Goal: Task Accomplishment & Management: Use online tool/utility

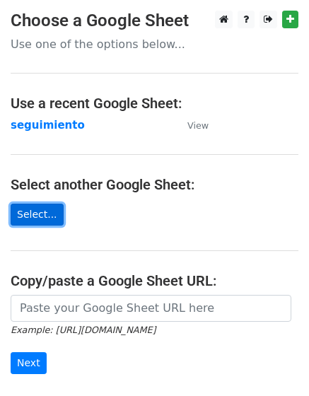
click at [41, 208] on link "Select..." at bounding box center [37, 215] width 53 height 22
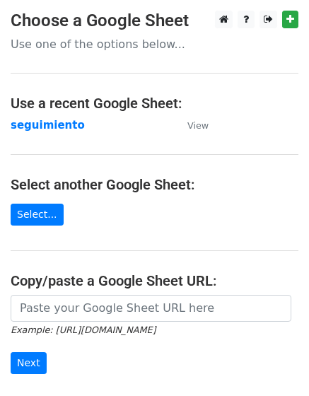
click at [42, 202] on main "Choose a Google Sheet Use one of the options below... Use a recent Google Sheet…" at bounding box center [154, 230] width 309 height 439
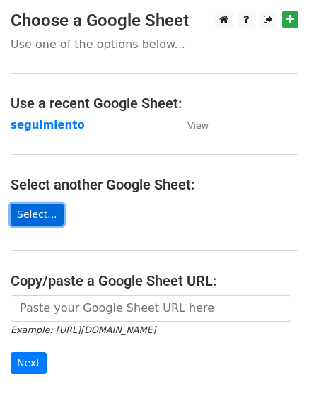
click at [40, 210] on link "Select..." at bounding box center [37, 215] width 53 height 22
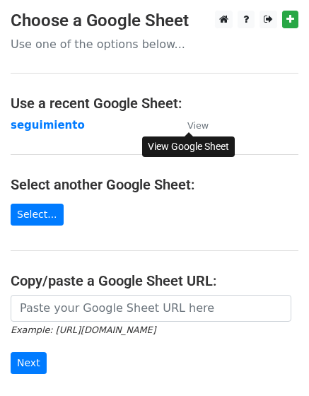
click at [197, 126] on small "View" at bounding box center [197, 125] width 21 height 11
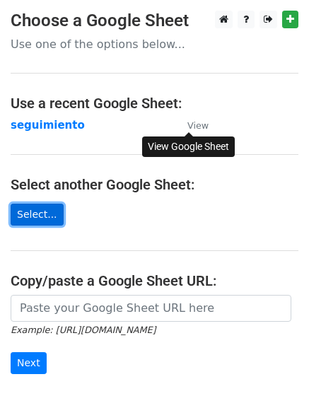
click at [50, 217] on link "Select..." at bounding box center [37, 215] width 53 height 22
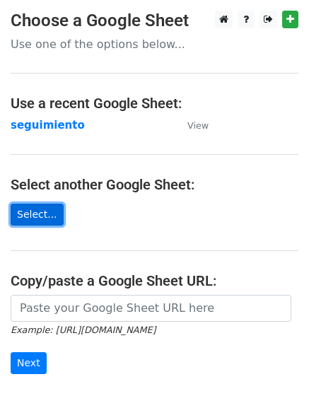
click at [35, 215] on link "Select..." at bounding box center [37, 215] width 53 height 22
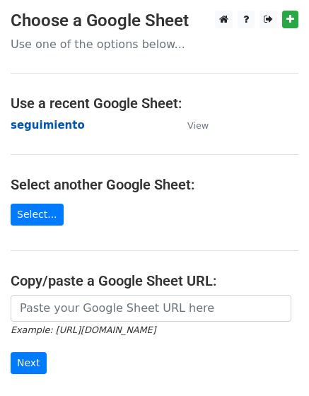
click at [32, 128] on strong "seguimiento" at bounding box center [48, 125] width 74 height 13
click at [34, 195] on main "Choose a Google Sheet Use one of the options below... Use a recent Google Sheet…" at bounding box center [154, 230] width 309 height 439
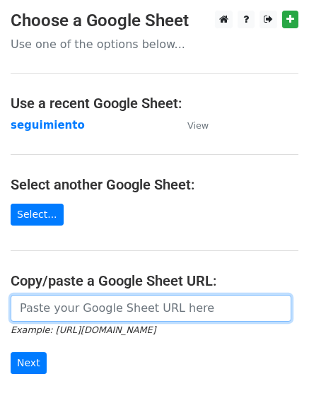
click at [103, 319] on input "url" at bounding box center [151, 308] width 281 height 27
paste input "[URL][DOMAIN_NAME]"
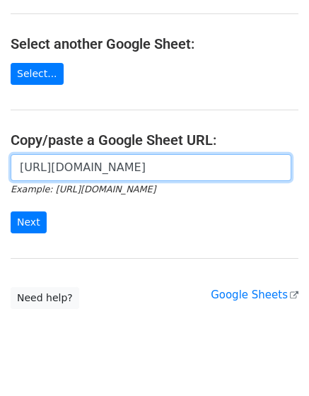
scroll to position [142, 0]
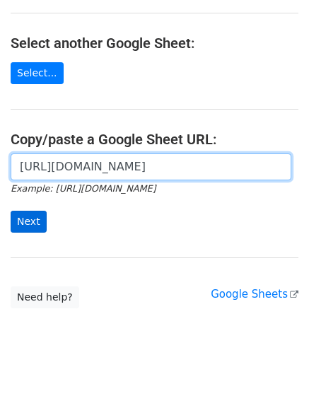
type input "https://docs.google.com/spreadsheets/d/1vZWnW8A-4fF0WsTMC9pz7IPpcX4liPQH/edit?u…"
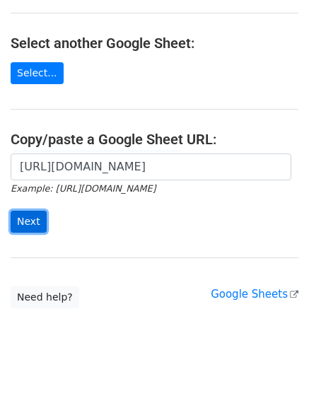
click at [35, 224] on input "Next" at bounding box center [29, 222] width 36 height 22
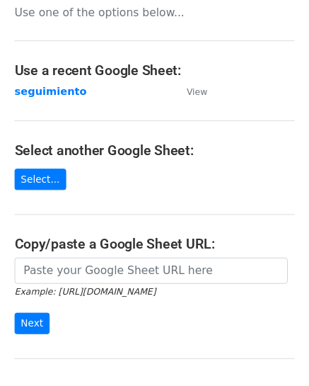
scroll to position [142, 0]
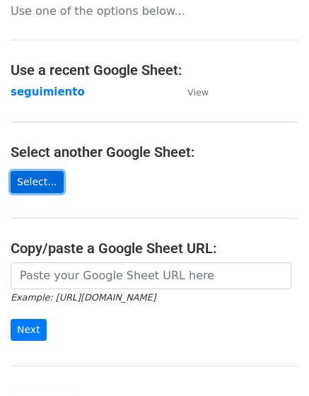
click at [48, 171] on link "Select..." at bounding box center [37, 182] width 53 height 22
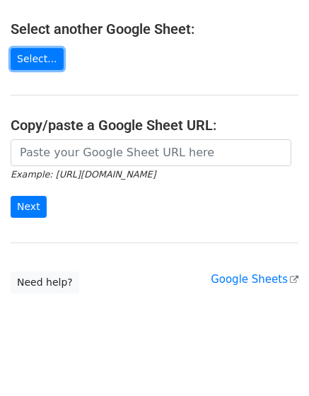
scroll to position [260, 0]
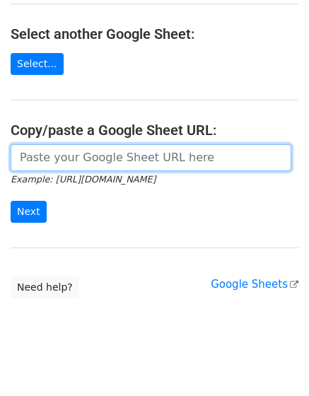
click at [86, 144] on input "url" at bounding box center [151, 157] width 281 height 27
type input "https://docs.google.com/spreadsheets/d/1vZWnW8A-4fF0WsTMC9pz7IPpcX4liPQH/edit?u…"
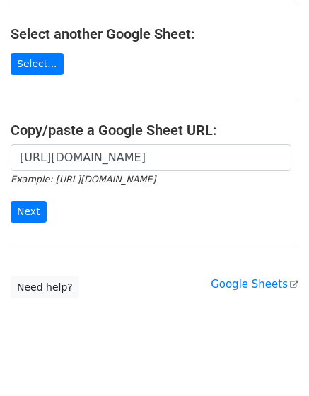
click at [99, 207] on div "https://docs.google.com/spreadsheets/d/1vZWnW8A-4fF0WsTMC9pz7IPpcX4liPQH/edit?u…" at bounding box center [154, 190] width 309 height 93
click at [38, 201] on input "Next" at bounding box center [29, 212] width 36 height 22
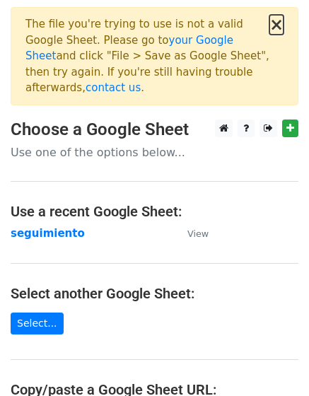
click at [279, 27] on button "×" at bounding box center [277, 24] width 14 height 17
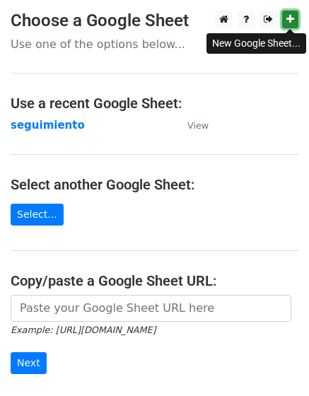
click at [292, 19] on icon at bounding box center [291, 19] width 8 height 10
click at [47, 202] on main "Choose a Google Sheet Use one of the options below... Use a recent Google Sheet…" at bounding box center [154, 230] width 309 height 439
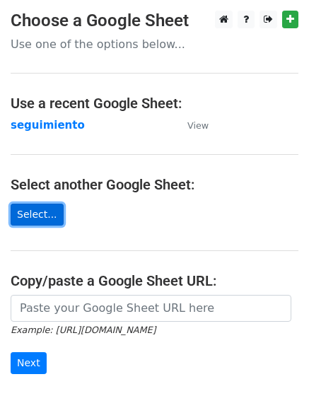
click at [47, 212] on link "Select..." at bounding box center [37, 215] width 53 height 22
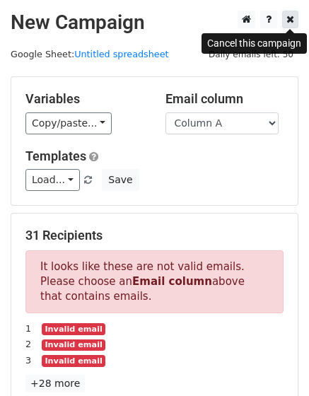
click at [293, 21] on icon at bounding box center [291, 19] width 8 height 10
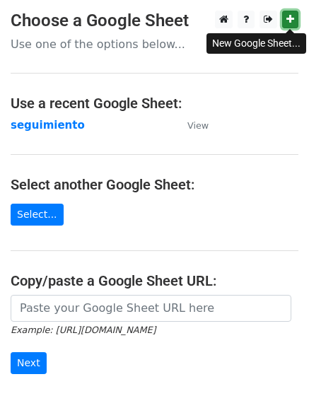
click at [294, 22] on icon at bounding box center [291, 19] width 8 height 10
click at [151, 62] on main "Choose a Google Sheet Use one of the options below... Use a recent Google Sheet…" at bounding box center [154, 230] width 309 height 439
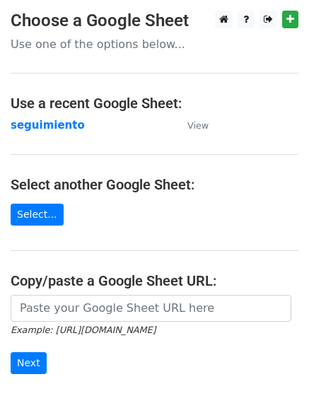
click at [33, 227] on main "Choose a Google Sheet Use one of the options below... Use a recent Google Sheet…" at bounding box center [154, 230] width 309 height 439
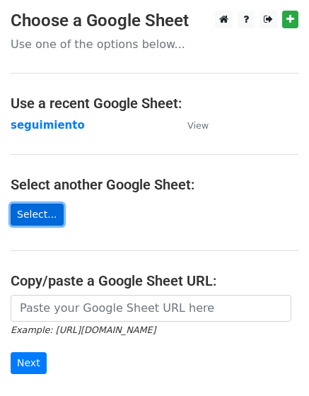
click at [30, 219] on link "Select..." at bounding box center [37, 215] width 53 height 22
click at [41, 214] on link "Select..." at bounding box center [37, 215] width 53 height 22
click at [45, 218] on link "Select..." at bounding box center [37, 215] width 53 height 22
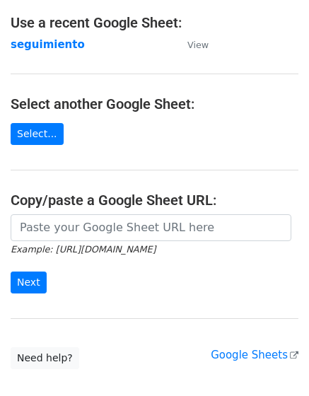
scroll to position [167, 0]
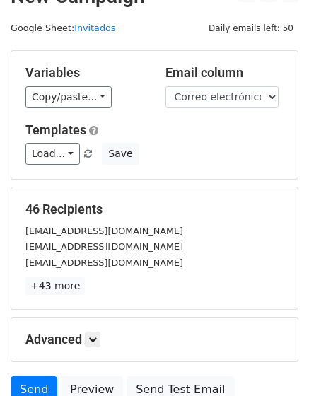
scroll to position [71, 0]
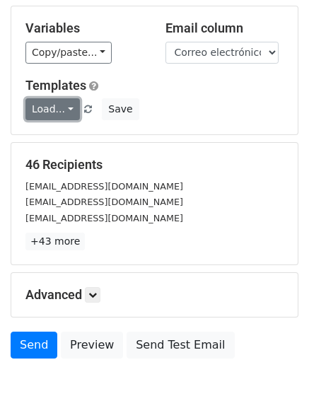
click at [51, 110] on link "Load..." at bounding box center [52, 109] width 54 height 22
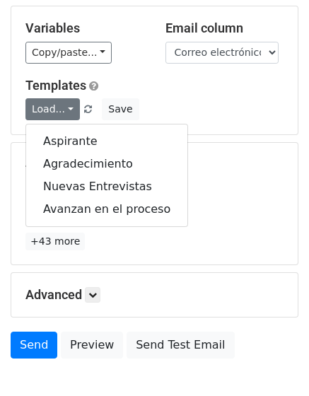
click at [186, 102] on div "Load... Aspirante Agradecimiento Nuevas Entrevistas Avanzan en el proceso Save" at bounding box center [154, 109] width 279 height 22
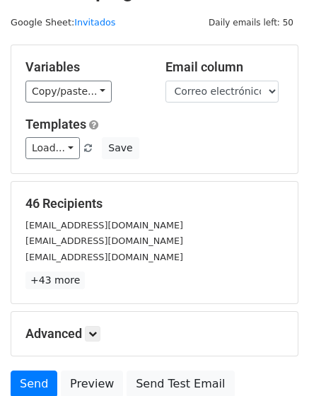
scroll to position [0, 0]
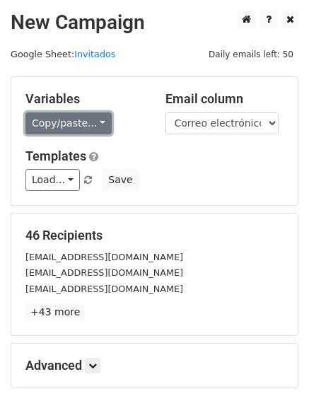
click at [74, 128] on link "Copy/paste..." at bounding box center [68, 123] width 86 height 22
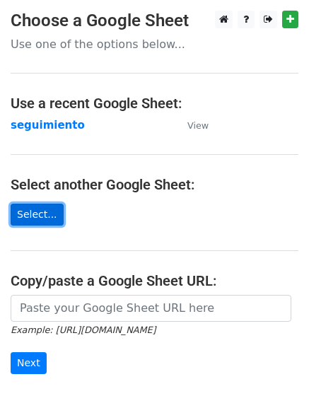
click at [32, 214] on link "Select..." at bounding box center [37, 215] width 53 height 22
click at [44, 212] on link "Select..." at bounding box center [37, 215] width 53 height 22
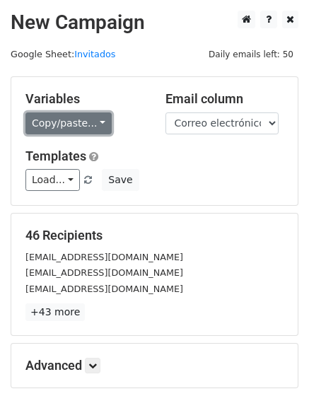
click at [93, 127] on link "Copy/paste..." at bounding box center [68, 123] width 86 height 22
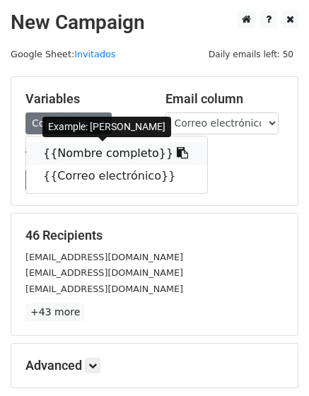
click at [110, 148] on link "{{Nombre completo}}" at bounding box center [116, 153] width 181 height 23
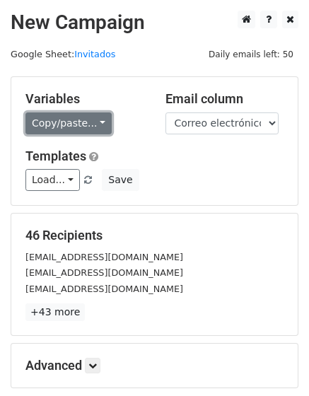
click at [67, 120] on link "Copy/paste..." at bounding box center [68, 123] width 86 height 22
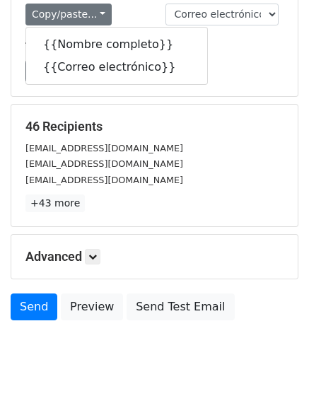
scroll to position [154, 0]
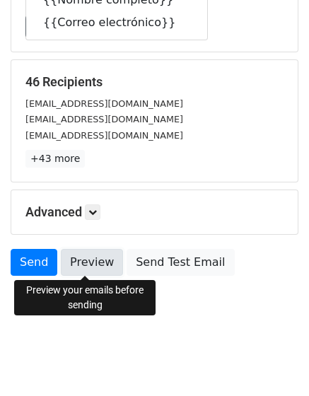
click at [88, 265] on link "Preview" at bounding box center [92, 262] width 62 height 27
click at [101, 267] on link "Preview" at bounding box center [92, 262] width 62 height 27
click at [95, 264] on link "Preview" at bounding box center [92, 262] width 62 height 27
click at [90, 265] on link "Preview" at bounding box center [92, 262] width 62 height 27
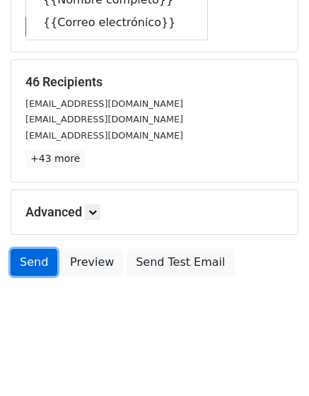
click at [31, 265] on link "Send" at bounding box center [34, 262] width 47 height 27
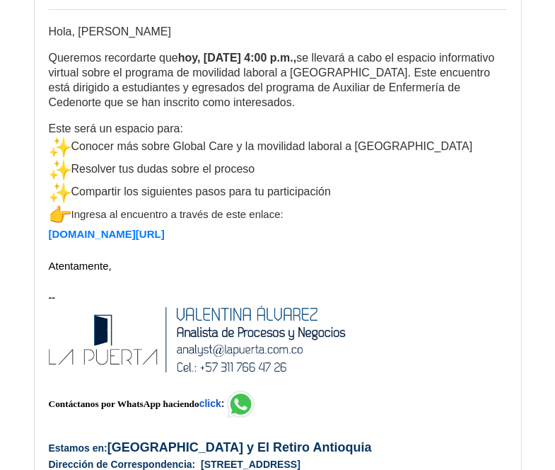
scroll to position [1061, 0]
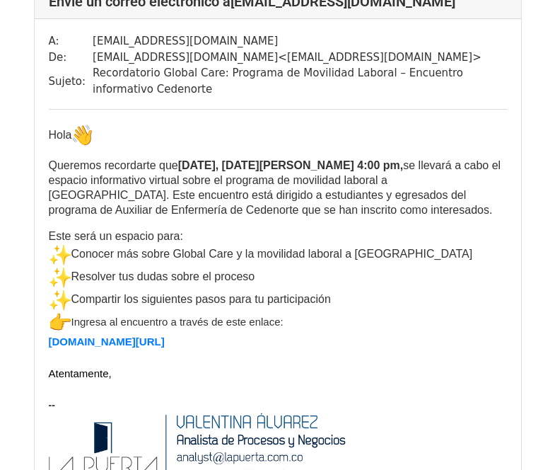
scroll to position [142, 0]
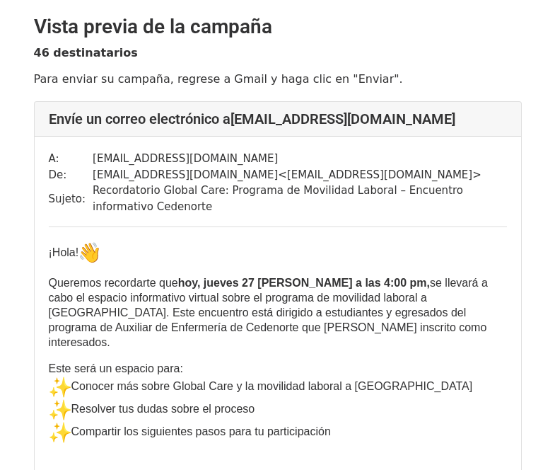
scroll to position [142, 0]
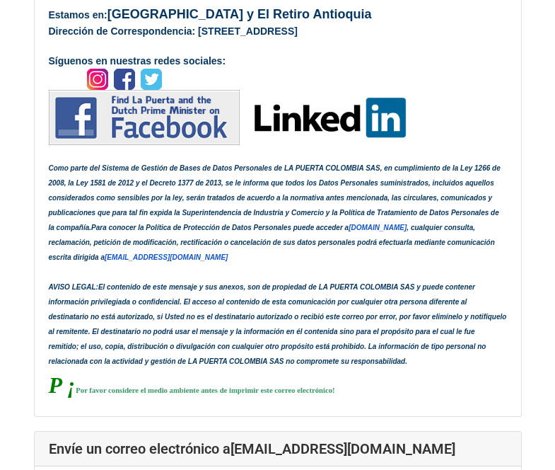
scroll to position [1574, 0]
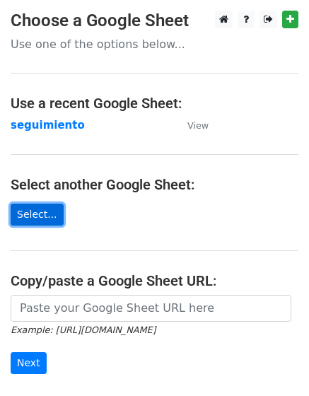
click at [46, 216] on link "Select..." at bounding box center [37, 215] width 53 height 22
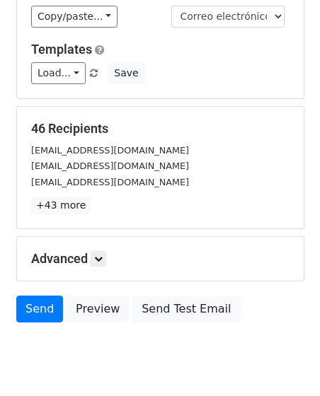
scroll to position [154, 0]
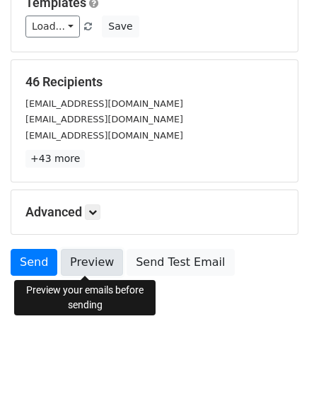
click at [78, 265] on link "Preview" at bounding box center [92, 262] width 62 height 27
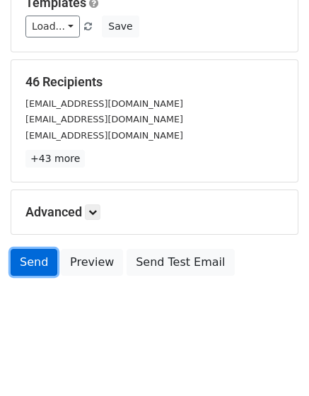
click at [38, 260] on link "Send" at bounding box center [34, 262] width 47 height 27
click at [28, 260] on link "Send" at bounding box center [34, 262] width 47 height 27
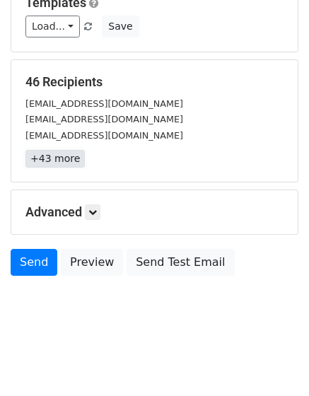
click at [42, 160] on link "+43 more" at bounding box center [54, 159] width 59 height 18
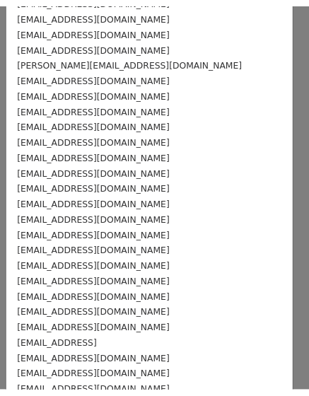
scroll to position [0, 0]
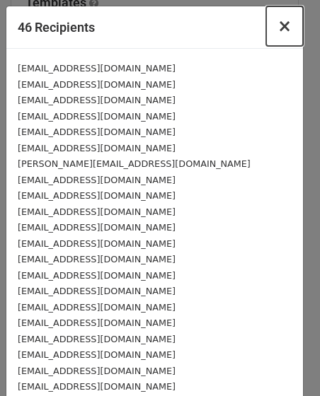
click at [282, 30] on button "×" at bounding box center [284, 26] width 37 height 40
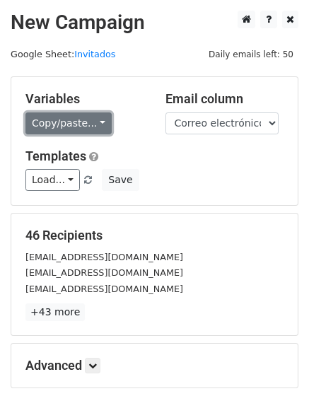
click at [76, 131] on link "Copy/paste..." at bounding box center [68, 123] width 86 height 22
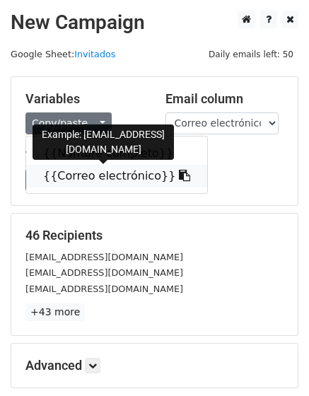
click at [94, 178] on link "{{Correo electrónico}}" at bounding box center [116, 176] width 181 height 23
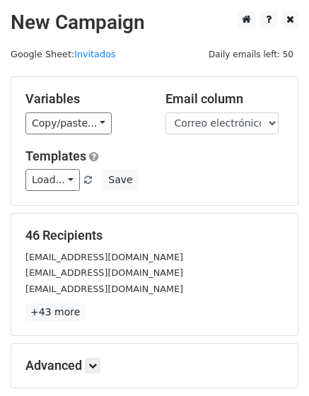
click at [171, 169] on div "Load... Aspirante Agradecimiento Nuevas Entrevistas Avanzan en el proceso Save" at bounding box center [154, 180] width 279 height 22
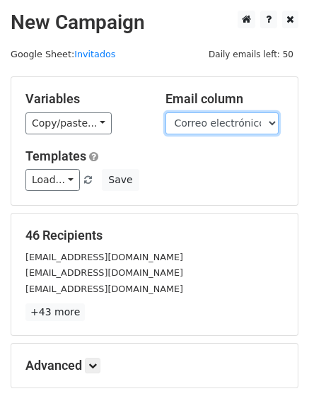
click at [248, 122] on select "Nombre completo Correo electrónico" at bounding box center [222, 123] width 113 height 22
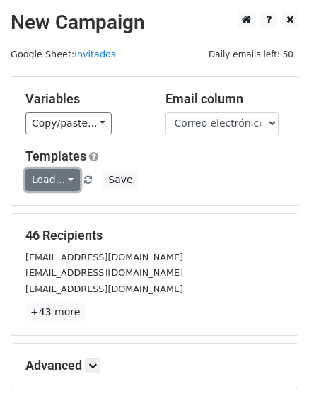
click at [33, 185] on link "Load..." at bounding box center [52, 180] width 54 height 22
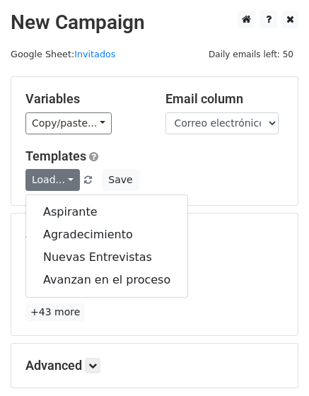
click at [137, 166] on div "Templates Load... Aspirante Agradecimiento Nuevas Entrevistas Avanzan en el pro…" at bounding box center [154, 170] width 279 height 43
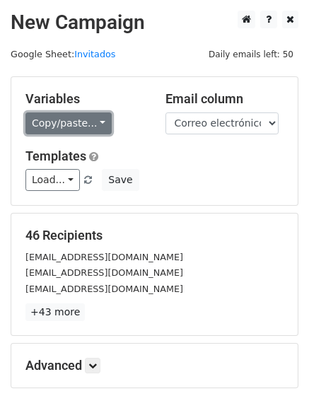
click at [75, 122] on link "Copy/paste..." at bounding box center [68, 123] width 86 height 22
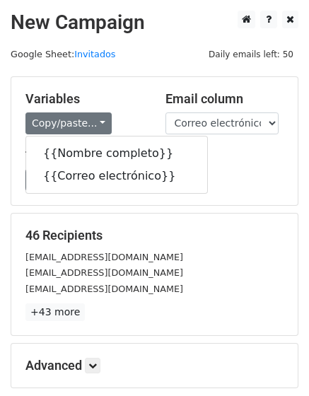
click at [125, 92] on h5 "Variables" at bounding box center [84, 99] width 119 height 16
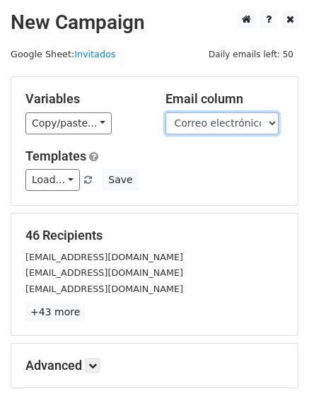
click at [260, 125] on select "Nombre completo Correo electrónico" at bounding box center [222, 123] width 113 height 22
click at [166, 112] on select "Nombre completo Correo electrónico" at bounding box center [222, 123] width 113 height 22
drag, startPoint x: 259, startPoint y: 119, endPoint x: 253, endPoint y: 127, distance: 10.1
click at [259, 119] on select "Nombre completo Correo electrónico" at bounding box center [222, 123] width 113 height 22
click at [166, 112] on select "Nombre completo Correo electrónico" at bounding box center [222, 123] width 113 height 22
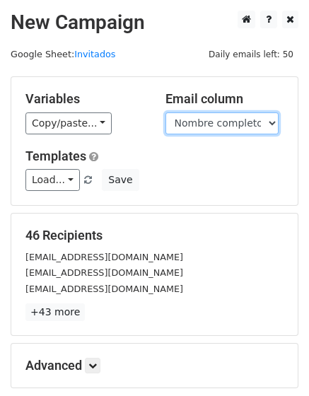
click at [231, 126] on select "Nombre completo Correo electrónico" at bounding box center [222, 123] width 113 height 22
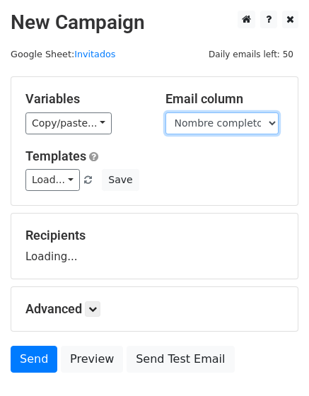
select select "Correo electrónico"
click at [166, 112] on select "Nombre completo Correo electrónico" at bounding box center [222, 123] width 113 height 22
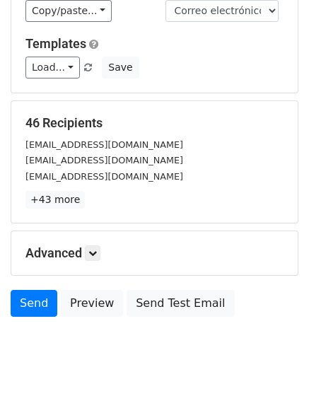
scroll to position [154, 0]
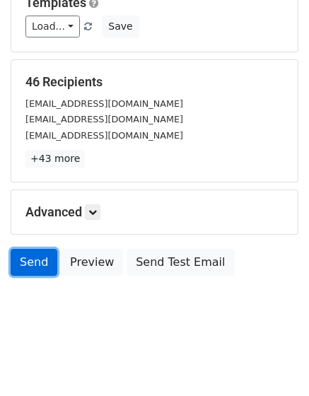
click at [23, 267] on link "Send" at bounding box center [34, 262] width 47 height 27
click at [49, 272] on link "Send" at bounding box center [34, 262] width 47 height 27
click at [37, 260] on link "Send" at bounding box center [34, 262] width 47 height 27
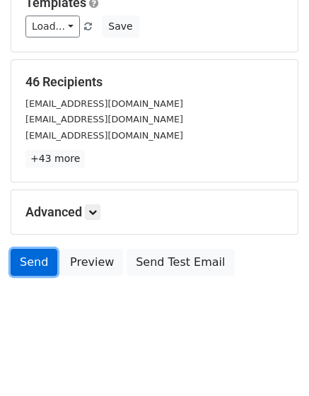
click at [37, 260] on link "Send" at bounding box center [34, 262] width 47 height 27
click at [35, 258] on link "Send" at bounding box center [34, 262] width 47 height 27
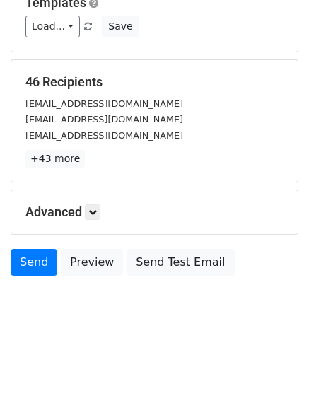
click at [28, 246] on form "Variables Copy/paste... {{Nombre completo}} {{Correo electrónico}} Email column…" at bounding box center [155, 103] width 288 height 360
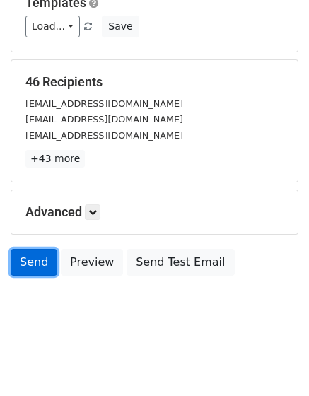
click at [35, 271] on link "Send" at bounding box center [34, 262] width 47 height 27
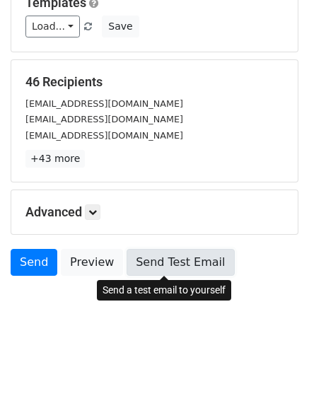
click at [187, 260] on link "Send Test Email" at bounding box center [181, 262] width 108 height 27
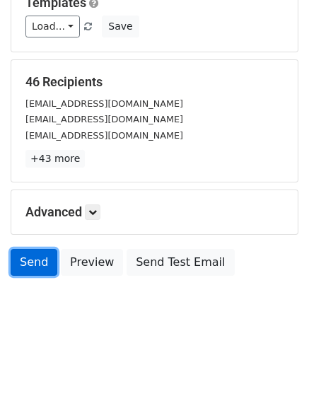
click at [32, 254] on link "Send" at bounding box center [34, 262] width 47 height 27
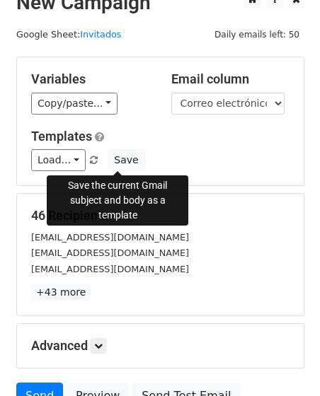
scroll to position [0, 0]
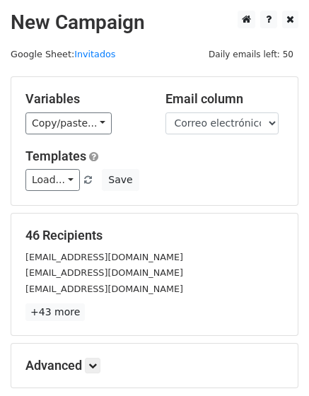
click at [100, 267] on small "michell01903@gmail.com" at bounding box center [104, 272] width 158 height 11
click at [87, 231] on h5 "46 Recipients" at bounding box center [154, 236] width 258 height 16
click at [117, 294] on small "Valentinaalzate746@gmail.com" at bounding box center [104, 289] width 158 height 11
click at [62, 316] on link "+43 more" at bounding box center [54, 313] width 59 height 18
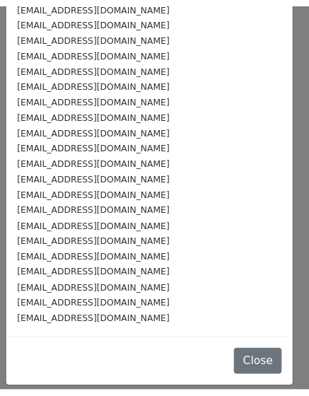
scroll to position [464, 0]
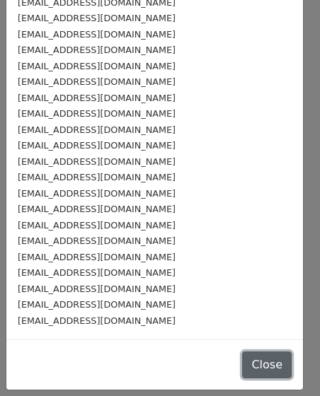
click at [247, 367] on button "Close" at bounding box center [267, 365] width 50 height 27
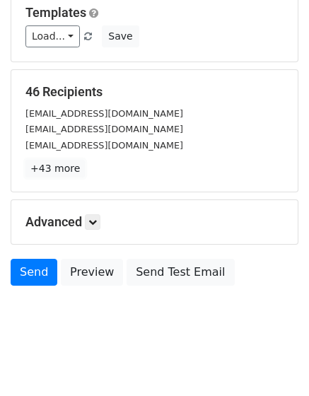
scroll to position [154, 0]
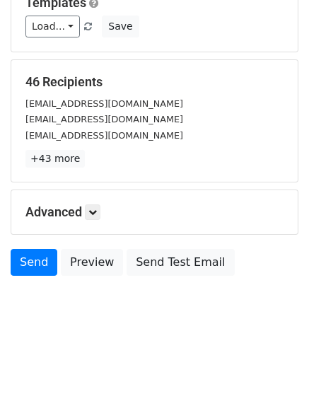
click at [98, 221] on div "Advanced Tracking Track Opens UTM Codes Track Clicks Filters Only include sprea…" at bounding box center [154, 212] width 287 height 44
click at [100, 217] on link at bounding box center [93, 212] width 16 height 16
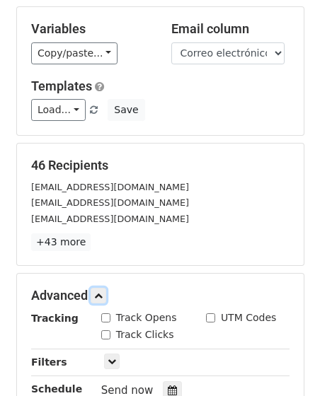
scroll to position [71, 0]
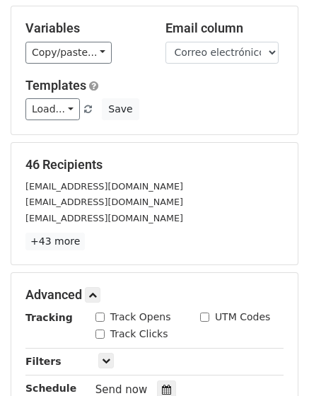
click at [50, 252] on div "46 Recipients Karencas14041@gmail.com michell01903@gmail.com Valentinaalzate746…" at bounding box center [154, 204] width 287 height 122
click at [57, 238] on link "+43 more" at bounding box center [54, 242] width 59 height 18
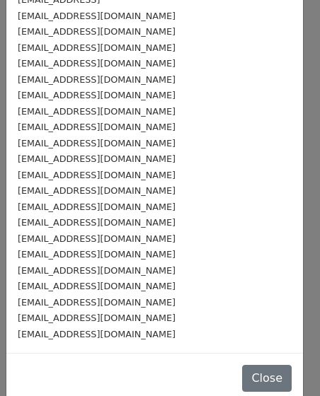
scroll to position [464, 0]
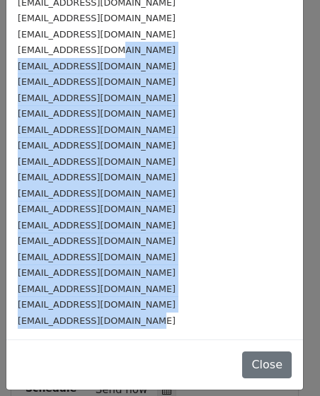
drag, startPoint x: 178, startPoint y: 321, endPoint x: 108, endPoint y: 47, distance: 283.3
click at [244, 132] on div "Sebastianblandon857@gmail.com" at bounding box center [155, 130] width 274 height 16
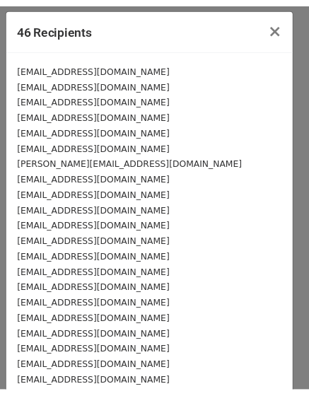
scroll to position [0, 0]
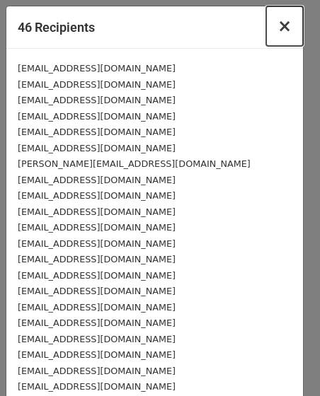
click at [282, 18] on button "×" at bounding box center [284, 26] width 37 height 40
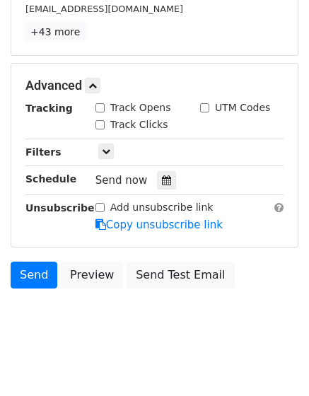
scroll to position [292, 0]
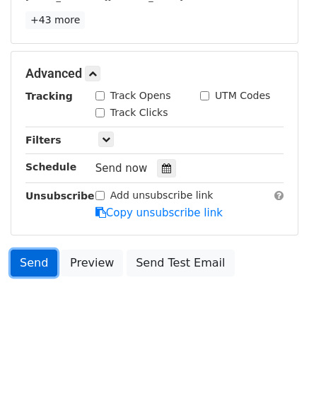
click at [24, 258] on link "Send" at bounding box center [34, 263] width 47 height 27
click at [25, 270] on link "Send" at bounding box center [34, 263] width 47 height 27
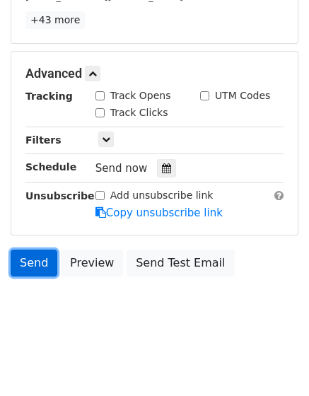
click at [25, 270] on link "Send" at bounding box center [34, 263] width 47 height 27
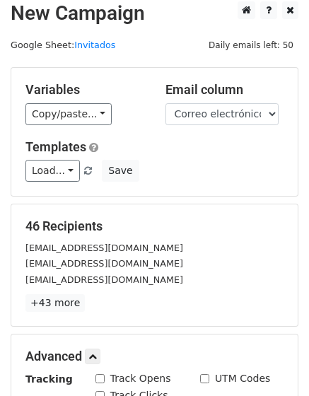
scroll to position [0, 0]
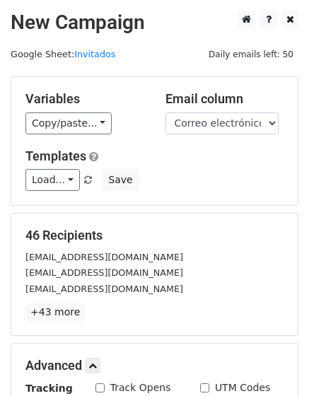
click at [284, 60] on span "Daily emails left: 50" at bounding box center [251, 55] width 95 height 16
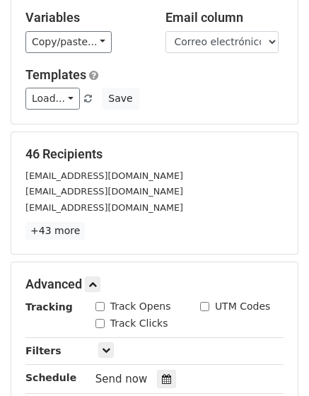
scroll to position [80, 0]
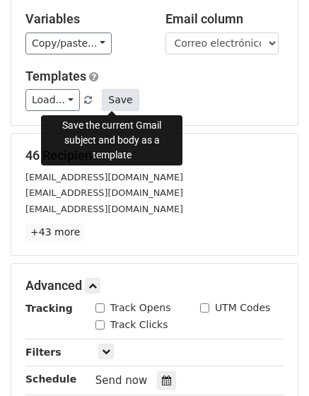
click at [120, 101] on button "Save" at bounding box center [120, 100] width 37 height 22
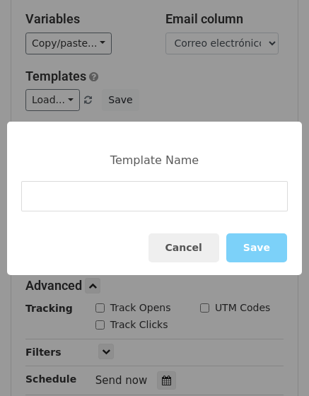
click at [134, 196] on input at bounding box center [154, 196] width 267 height 30
type input "I"
type input "Recordatorio global care"
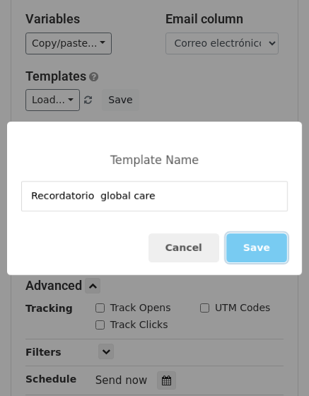
click at [240, 245] on button "Save" at bounding box center [256, 247] width 61 height 29
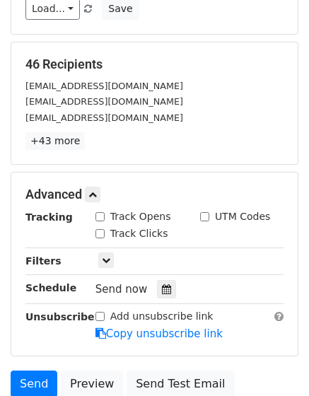
scroll to position [292, 0]
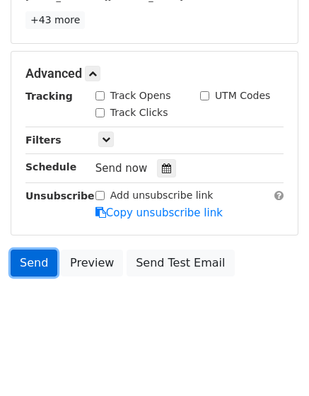
click at [40, 271] on link "Send" at bounding box center [34, 263] width 47 height 27
click at [41, 262] on link "Send" at bounding box center [34, 263] width 47 height 27
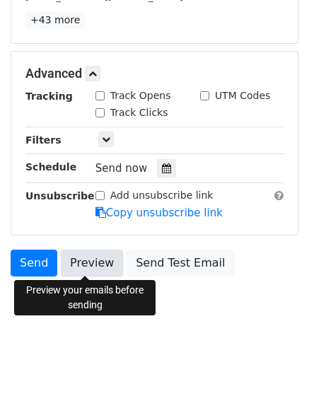
click at [84, 257] on link "Preview" at bounding box center [92, 263] width 62 height 27
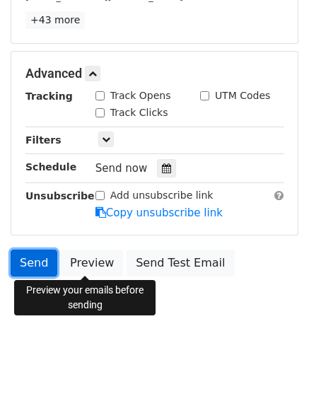
click at [34, 259] on link "Send" at bounding box center [34, 263] width 47 height 27
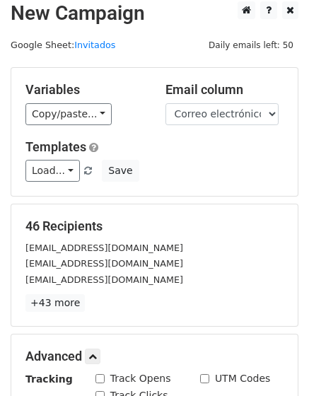
scroll to position [0, 0]
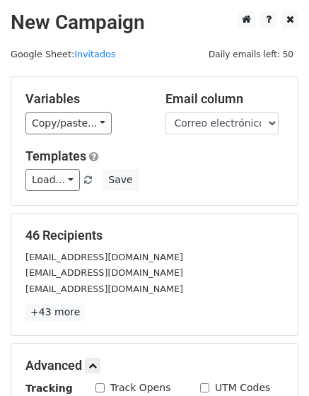
click at [107, 138] on div "Variables Copy/paste... {{Nombre completo}} {{Correo electrónico}} Email column…" at bounding box center [154, 141] width 287 height 128
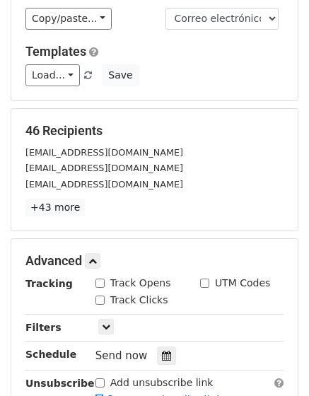
scroll to position [292, 0]
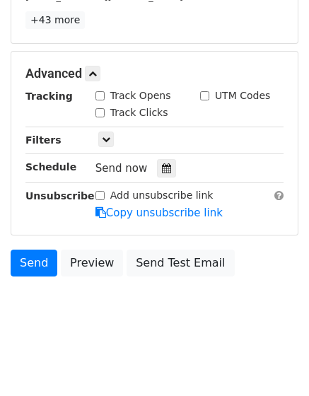
click at [149, 296] on body "New Campaign Daily emails left: 50 Google Sheet: Invitados Variables Copy/paste…" at bounding box center [154, 29] width 309 height 622
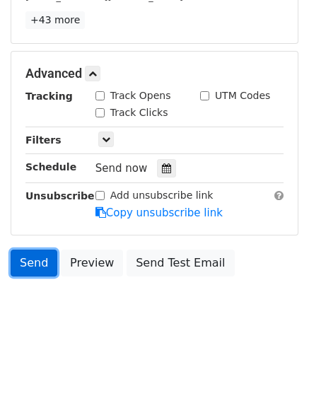
click at [23, 267] on link "Send" at bounding box center [34, 263] width 47 height 27
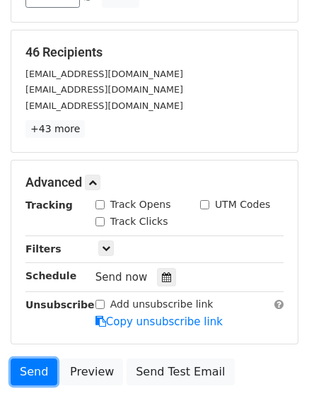
scroll to position [0, 0]
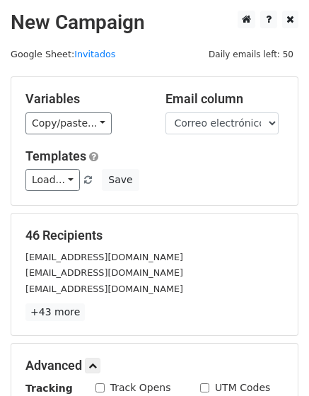
click at [235, 152] on h5 "Templates" at bounding box center [154, 157] width 258 height 16
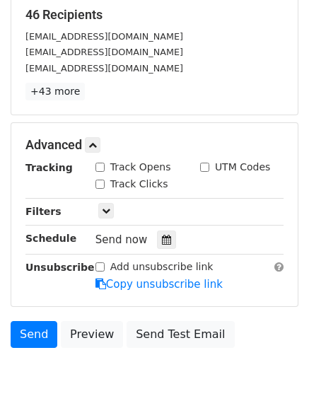
scroll to position [283, 0]
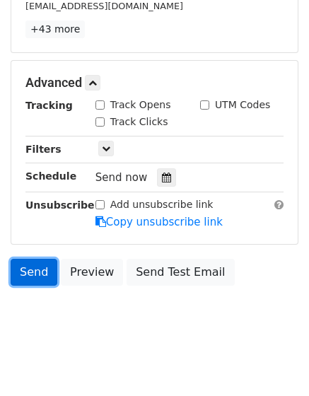
click at [36, 281] on link "Send" at bounding box center [34, 272] width 47 height 27
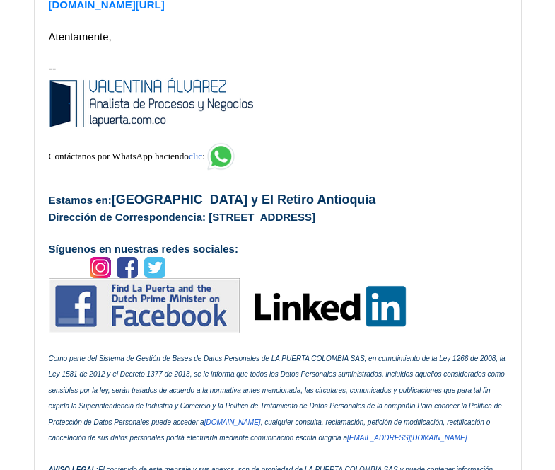
scroll to position [957, 0]
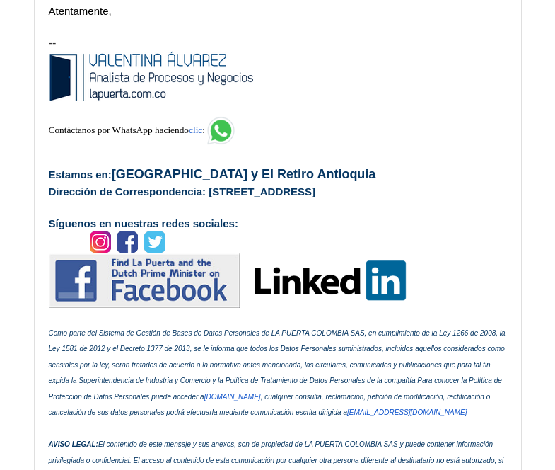
scroll to position [45768, 0]
